Goal: Task Accomplishment & Management: Manage account settings

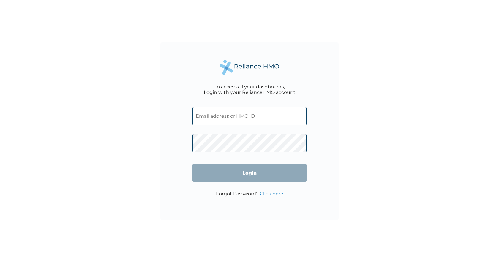
type input "adebolabucknor@gmail.com"
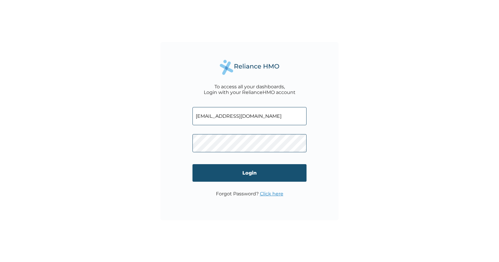
click at [262, 173] on input "Login" at bounding box center [250, 173] width 114 height 18
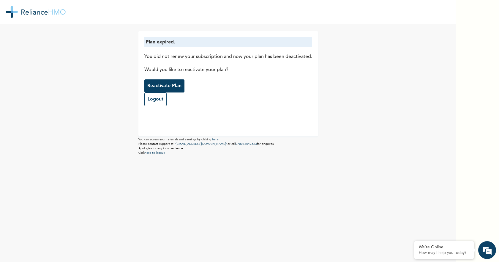
click at [161, 84] on p "Reactivate Plan" at bounding box center [164, 85] width 34 height 7
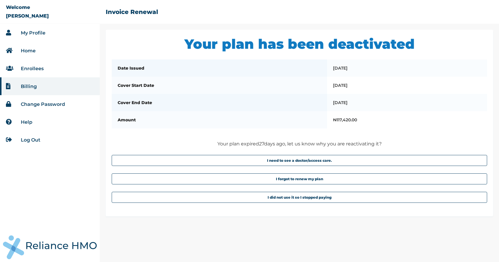
click at [32, 33] on link "My Profile" at bounding box center [33, 33] width 25 height 6
click at [37, 68] on link "Enrollees" at bounding box center [32, 69] width 23 height 6
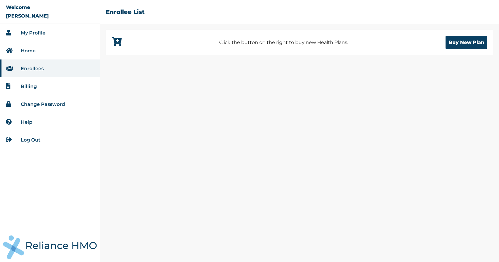
click at [37, 51] on li "Home" at bounding box center [50, 51] width 100 height 18
click at [33, 33] on link "My Profile" at bounding box center [33, 33] width 25 height 6
